Goal: Find specific page/section: Find specific page/section

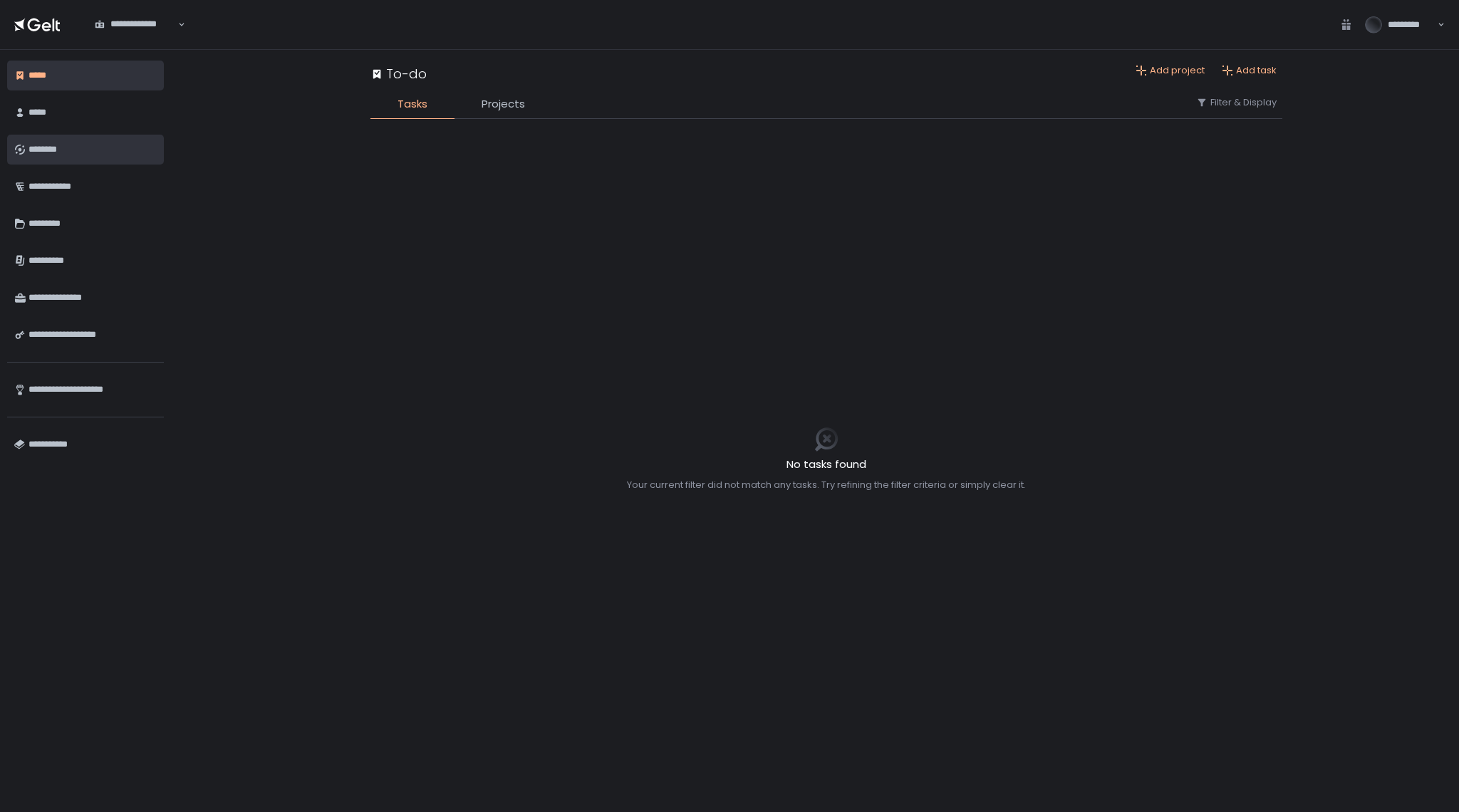
click at [41, 147] on div "********" at bounding box center [92, 149] width 129 height 24
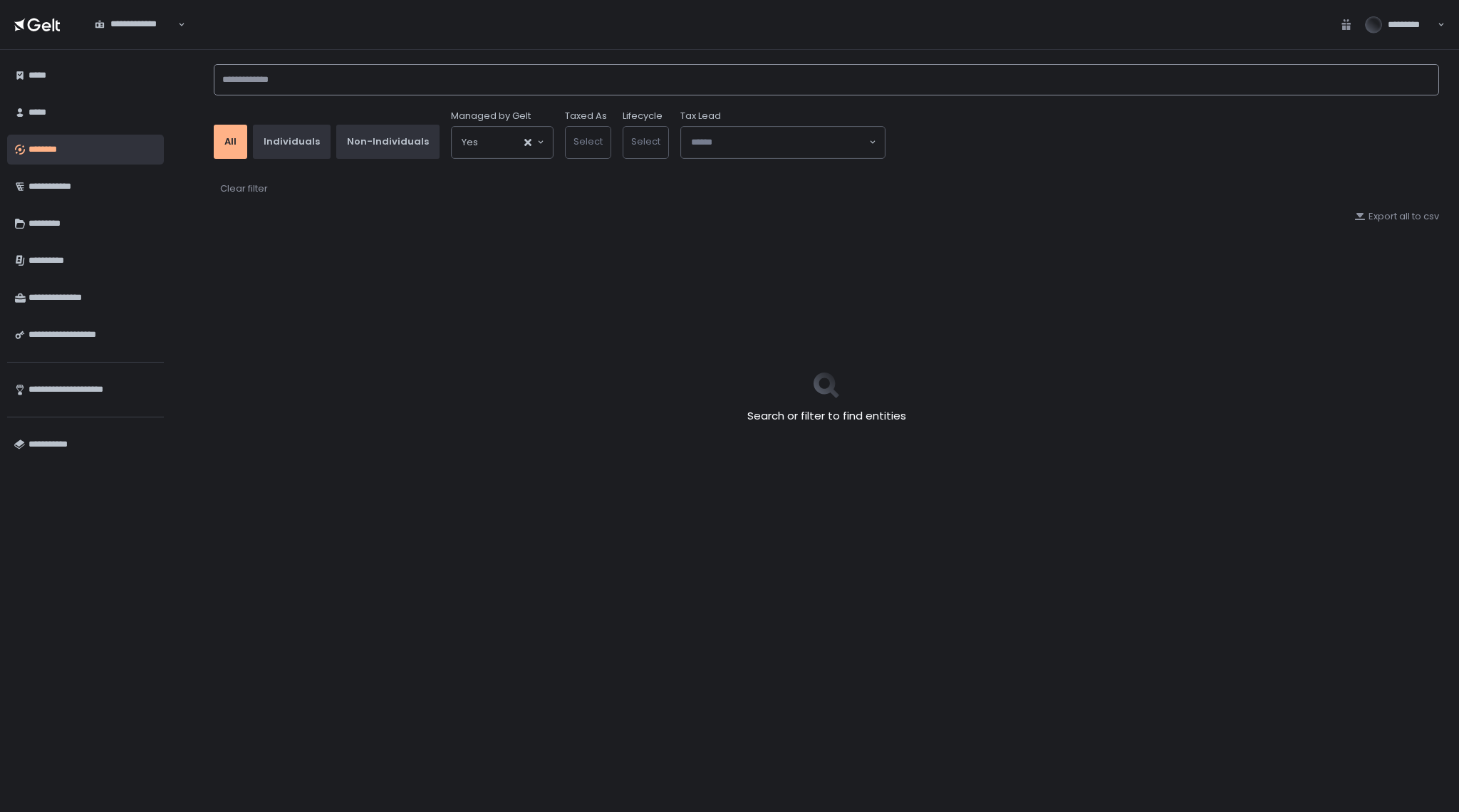
click at [282, 84] on input at bounding box center [826, 79] width 1226 height 31
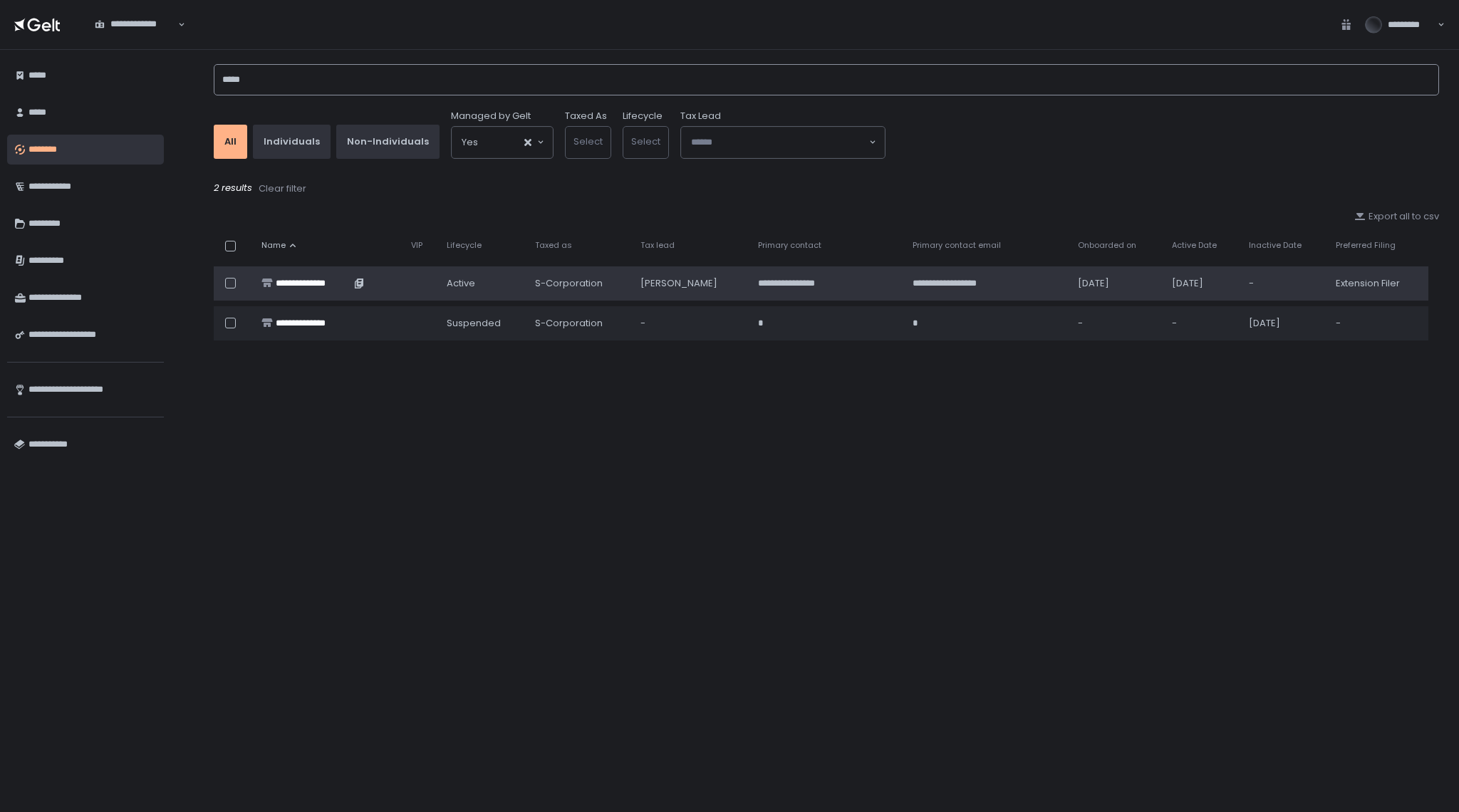
type input "*****"
click at [302, 279] on div "**********" at bounding box center [312, 283] width 75 height 13
